Goal: Information Seeking & Learning: Learn about a topic

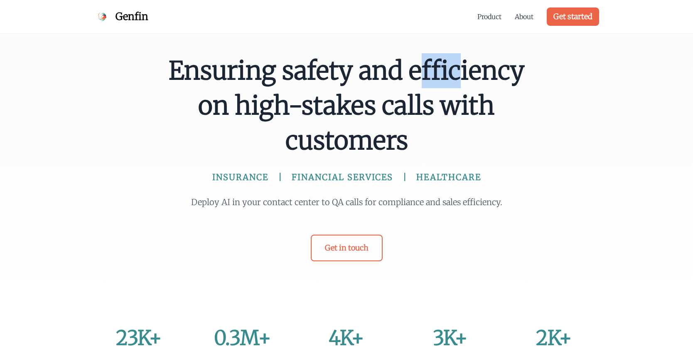
drag, startPoint x: 180, startPoint y: 57, endPoint x: 356, endPoint y: 122, distance: 186.9
click at [356, 122] on span "Ensuring safety and efficiency on high-stakes calls with customers" at bounding box center [346, 105] width 359 height 105
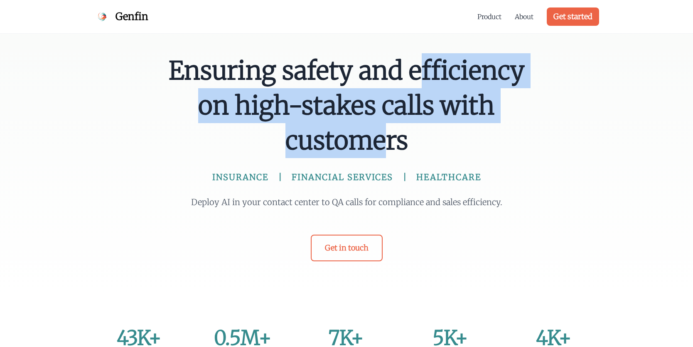
click at [406, 142] on span "Ensuring safety and efficiency on high-stakes calls with customers" at bounding box center [346, 105] width 359 height 105
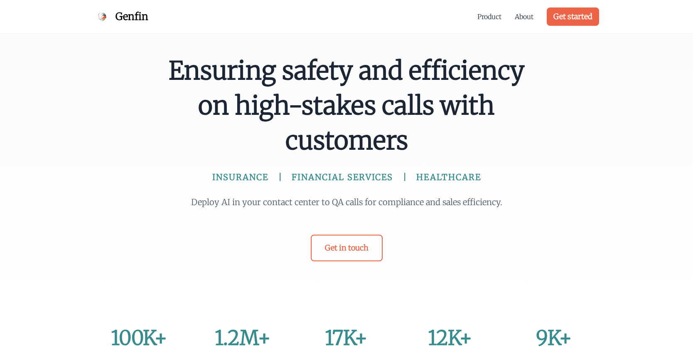
drag, startPoint x: 398, startPoint y: 147, endPoint x: 192, endPoint y: 69, distance: 221.0
click at [192, 69] on span "Ensuring safety and efficiency on high-stakes calls with customers" at bounding box center [346, 105] width 359 height 105
drag, startPoint x: 168, startPoint y: 62, endPoint x: 413, endPoint y: 143, distance: 258.5
click at [413, 143] on span "Ensuring safety and efficiency on high-stakes calls with customers" at bounding box center [346, 105] width 359 height 105
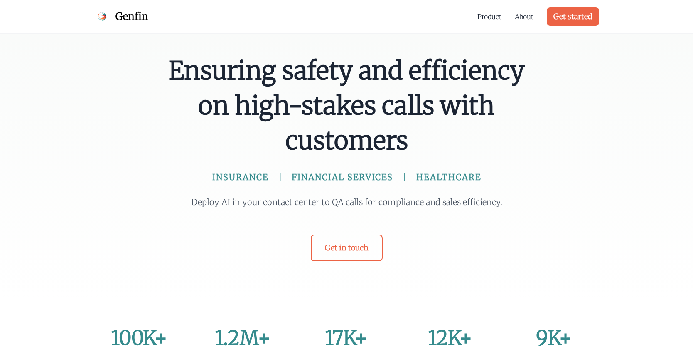
drag, startPoint x: 406, startPoint y: 141, endPoint x: 175, endPoint y: 63, distance: 243.7
click at [176, 64] on span "Ensuring safety and efficiency on high-stakes calls with customers" at bounding box center [346, 105] width 359 height 105
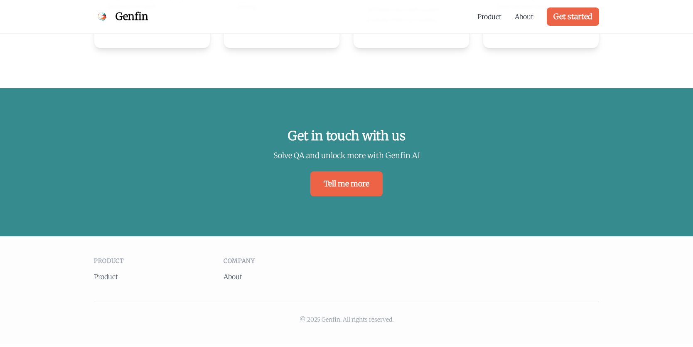
scroll to position [1808, 0]
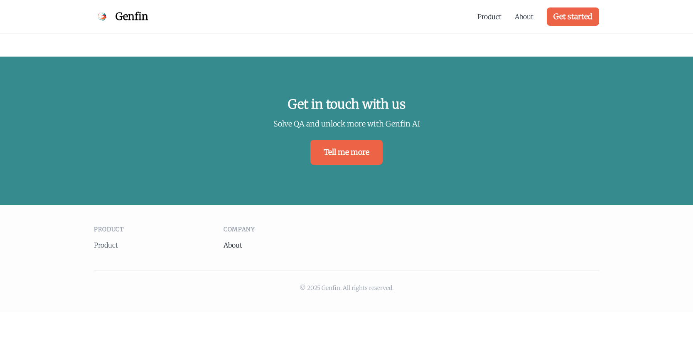
click at [239, 241] on link "About" at bounding box center [233, 245] width 19 height 8
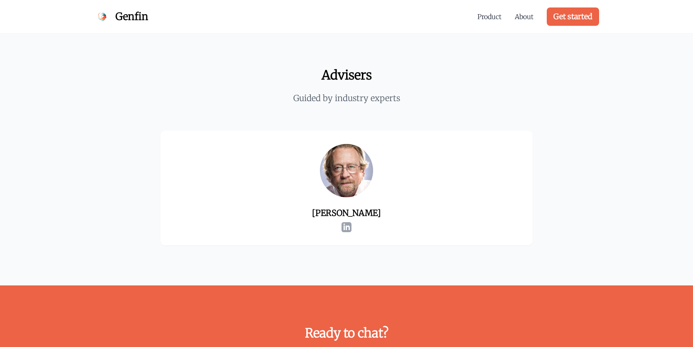
scroll to position [1330, 0]
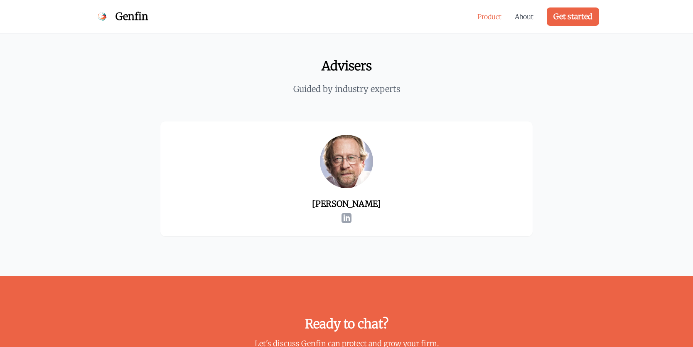
click at [494, 14] on link "Product" at bounding box center [489, 17] width 24 height 10
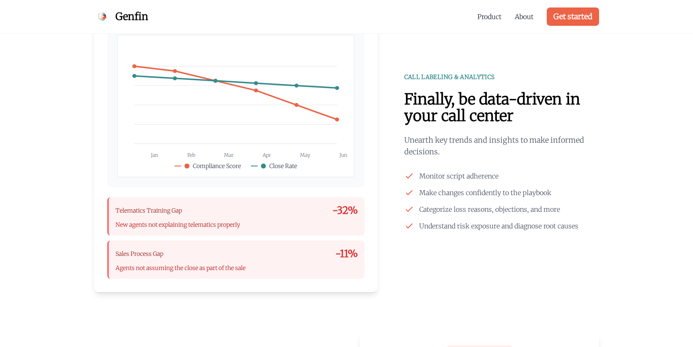
scroll to position [936, 0]
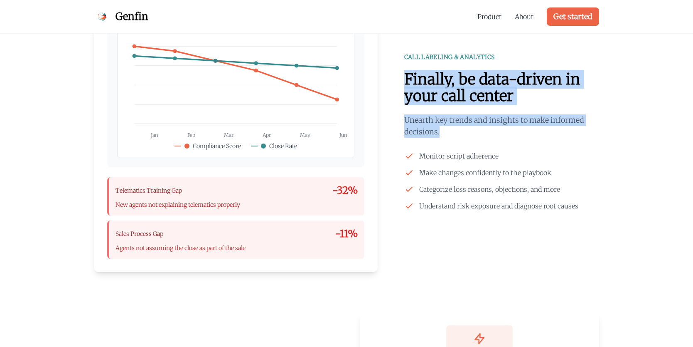
drag, startPoint x: 406, startPoint y: 87, endPoint x: 449, endPoint y: 135, distance: 64.4
click at [449, 135] on div "CALL LABELING & ANALYTICS Finally, be data-driven in your call center Unearth k…" at bounding box center [501, 132] width 195 height 158
click at [455, 138] on p "Unearth key trends and insights to make informed decisions." at bounding box center [501, 125] width 195 height 23
drag, startPoint x: 455, startPoint y: 139, endPoint x: 395, endPoint y: 60, distance: 99.3
click at [395, 60] on div "Jan Feb Mar Apr May Jun Close Rate" at bounding box center [346, 132] width 505 height 280
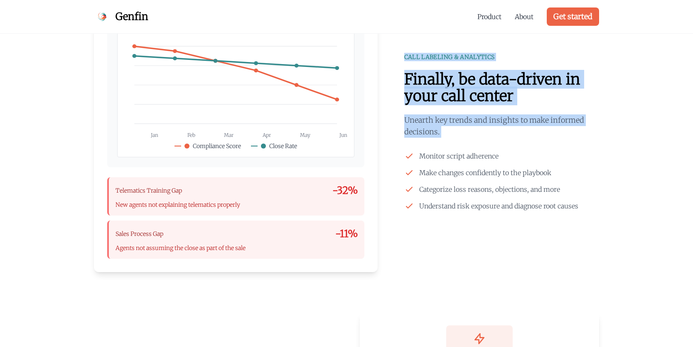
click at [396, 56] on div "Jan Feb Mar Apr May Jun Close Rate" at bounding box center [346, 132] width 505 height 280
drag, startPoint x: 421, startPoint y: 79, endPoint x: 483, endPoint y: 141, distance: 88.1
click at [483, 141] on div "Jan Feb Mar Apr May Jun Close Rate" at bounding box center [346, 132] width 505 height 280
click at [485, 138] on p "Unearth key trends and insights to make informed decisions." at bounding box center [501, 125] width 195 height 23
drag, startPoint x: 493, startPoint y: 142, endPoint x: 393, endPoint y: 64, distance: 126.4
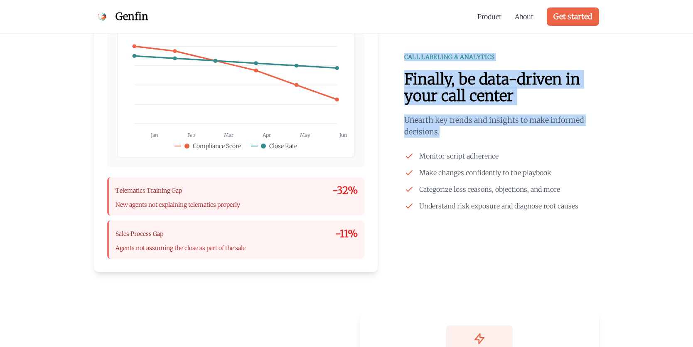
click at [393, 64] on div "Jan Feb Mar Apr May Jun Close Rate" at bounding box center [346, 132] width 505 height 280
click at [393, 58] on div "Jan Feb Mar Apr May Jun Close Rate" at bounding box center [346, 132] width 505 height 280
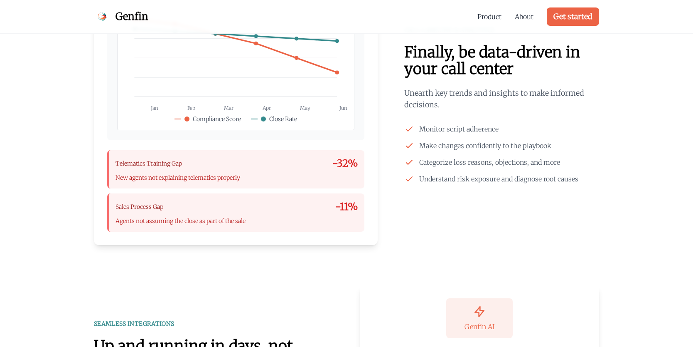
scroll to position [978, 0]
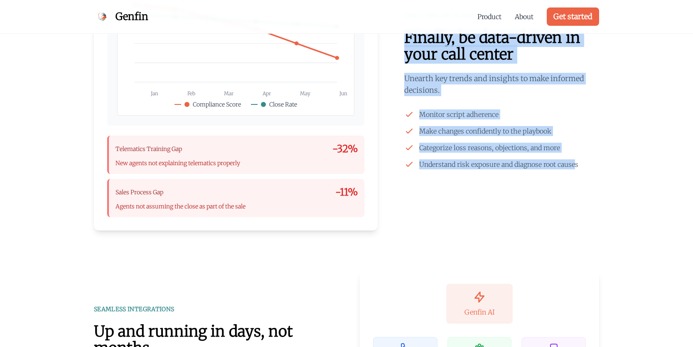
drag, startPoint x: 567, startPoint y: 177, endPoint x: 400, endPoint y: 47, distance: 211.5
click at [400, 47] on div "Jan Feb Mar Apr May Jun Close Rate" at bounding box center [346, 90] width 505 height 280
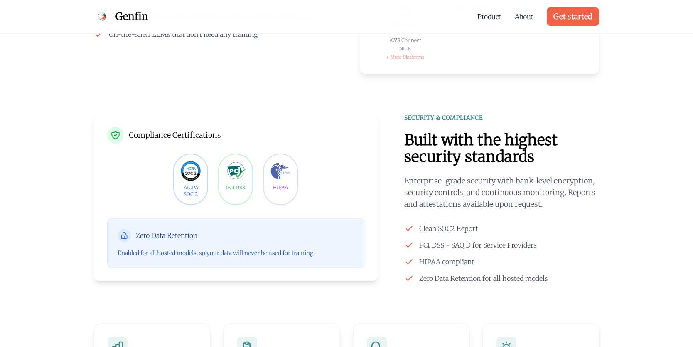
scroll to position [1393, 0]
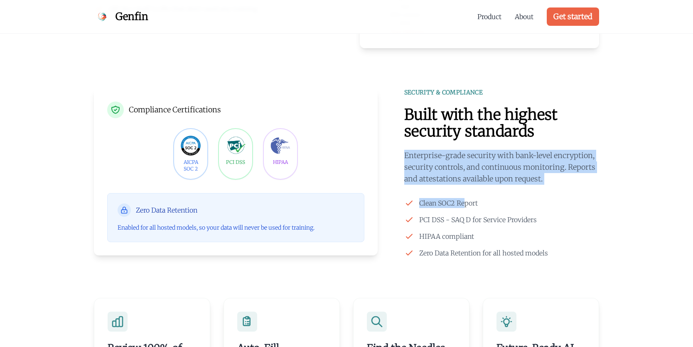
drag, startPoint x: 403, startPoint y: 162, endPoint x: 471, endPoint y: 195, distance: 76.0
click at [471, 195] on div "Compliance Certifications AICPA SOC 2 PCI DSS HIPAA" at bounding box center [346, 173] width 505 height 170
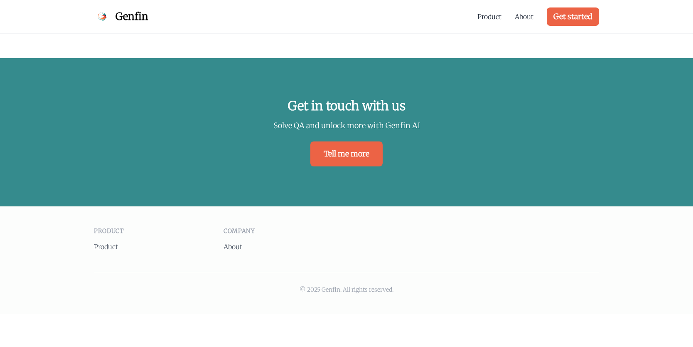
scroll to position [1808, 0]
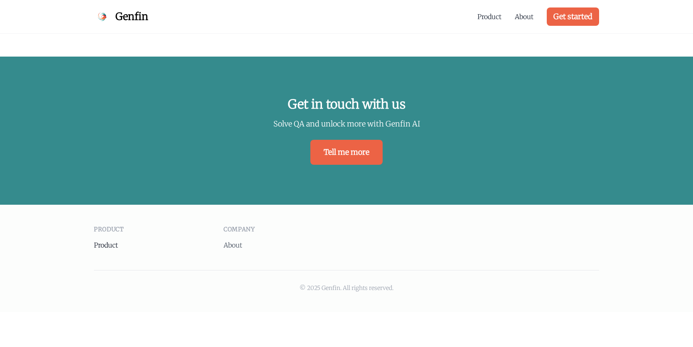
click at [109, 241] on link "Product" at bounding box center [106, 245] width 24 height 8
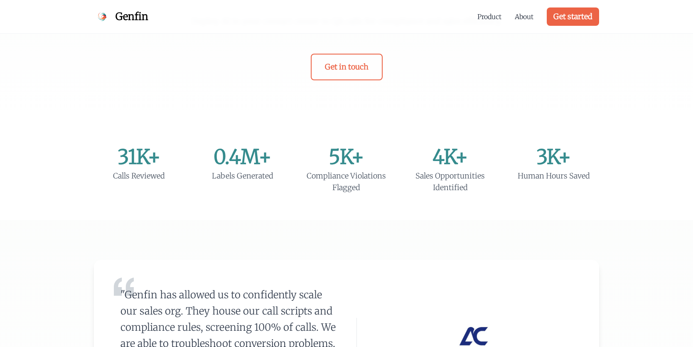
scroll to position [0, 0]
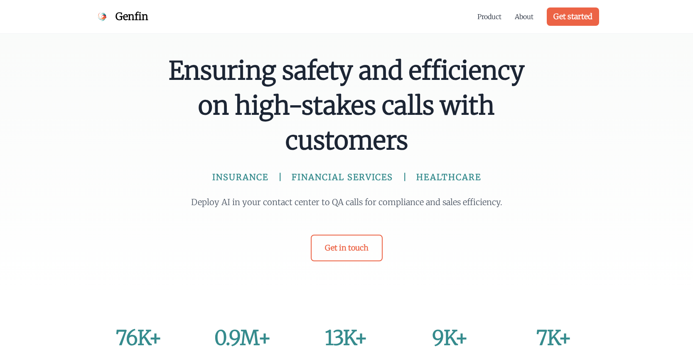
click at [143, 14] on span "Genfin" at bounding box center [132, 16] width 33 height 13
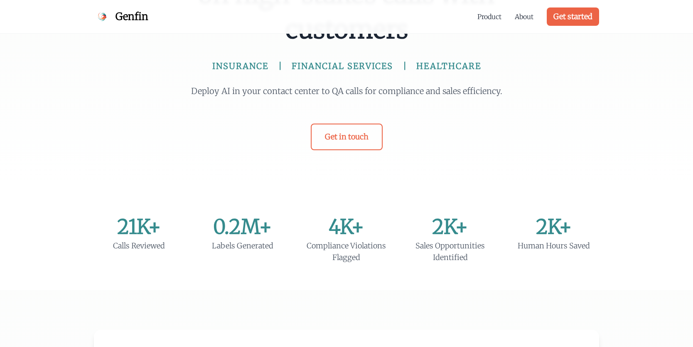
scroll to position [125, 0]
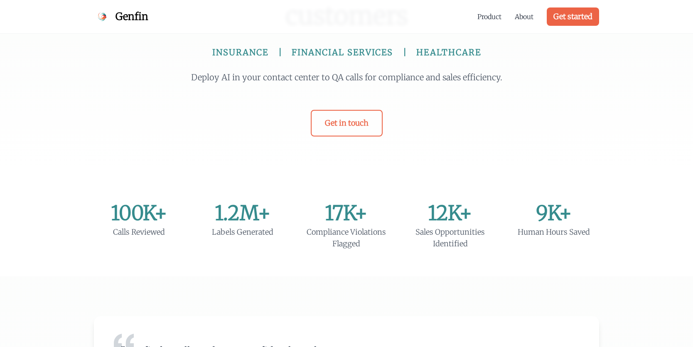
click at [98, 51] on div "Ensuring safety and efficiency on high-stakes calls with customers INSURANCE FI…" at bounding box center [346, 25] width 693 height 301
